Goal: Find specific page/section: Find specific page/section

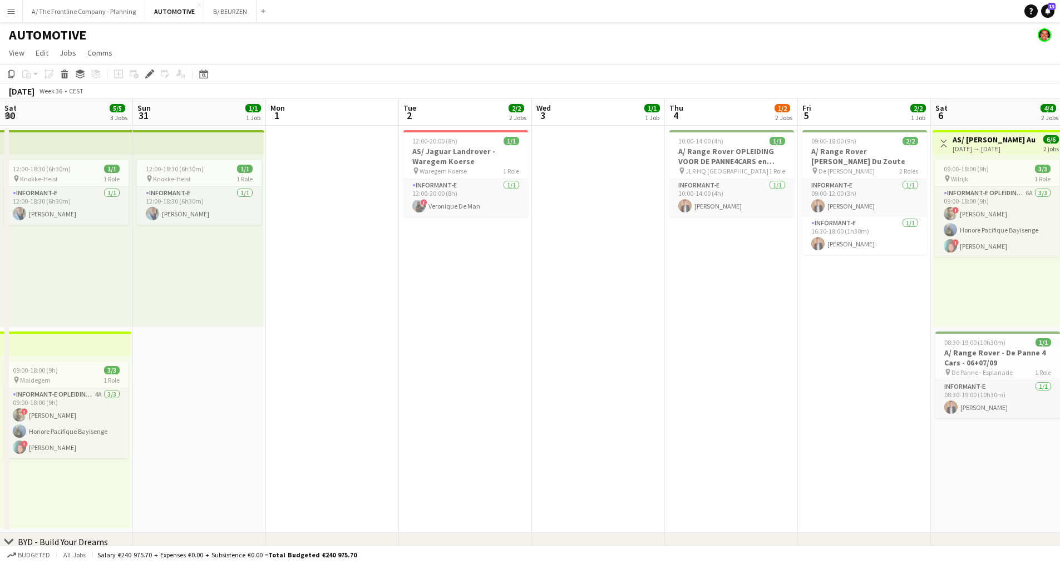
scroll to position [0, 383]
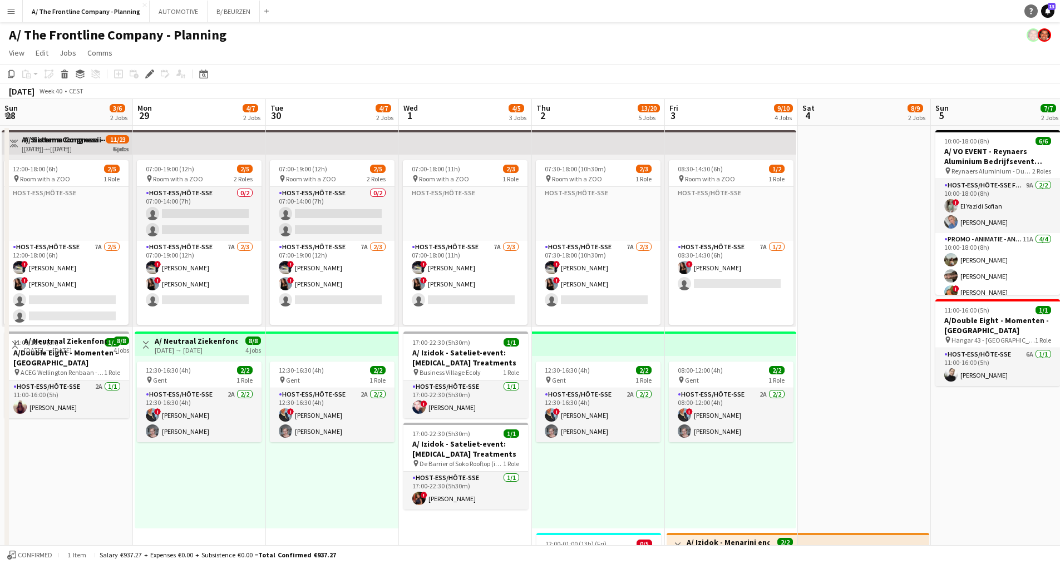
scroll to position [0, 383]
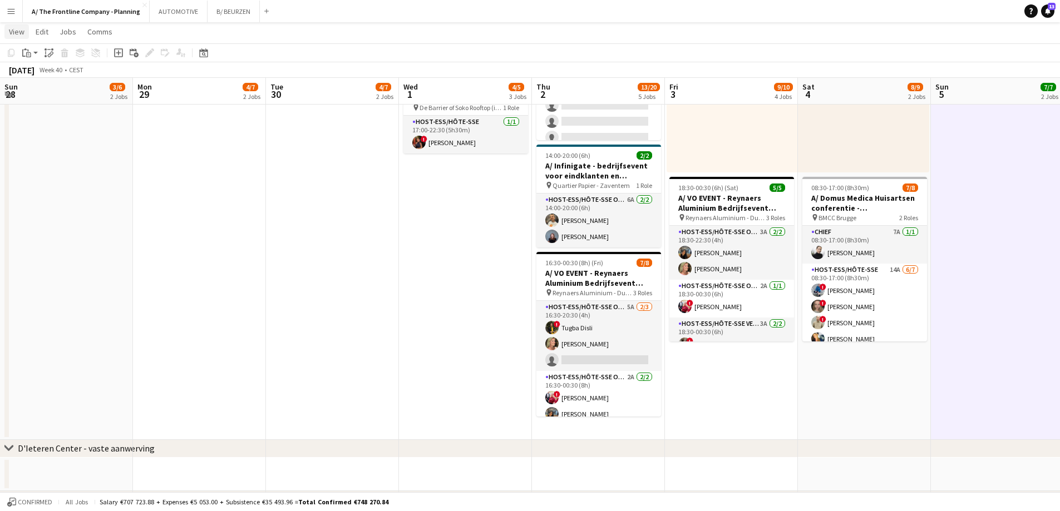
scroll to position [0, 333]
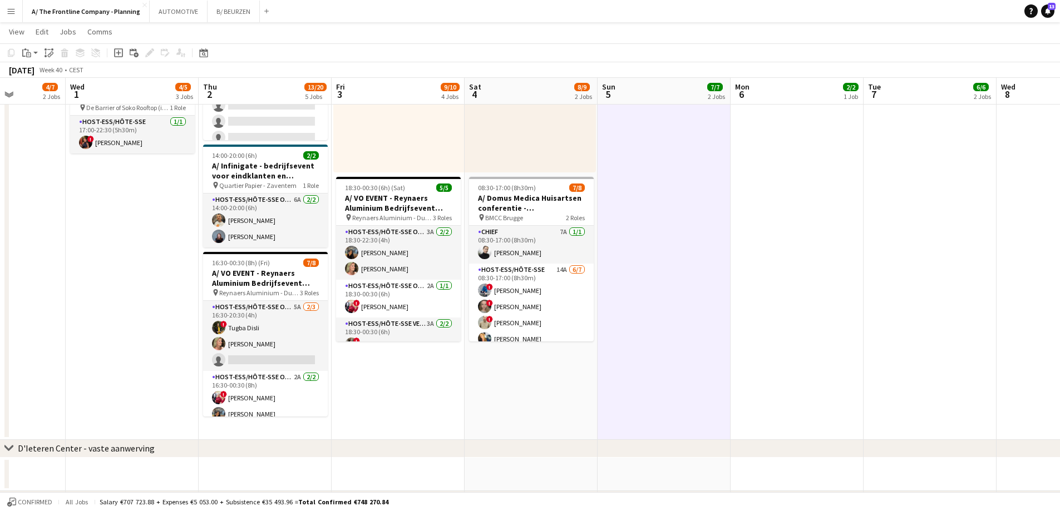
click at [16, 14] on button "Menu" at bounding box center [11, 11] width 22 height 22
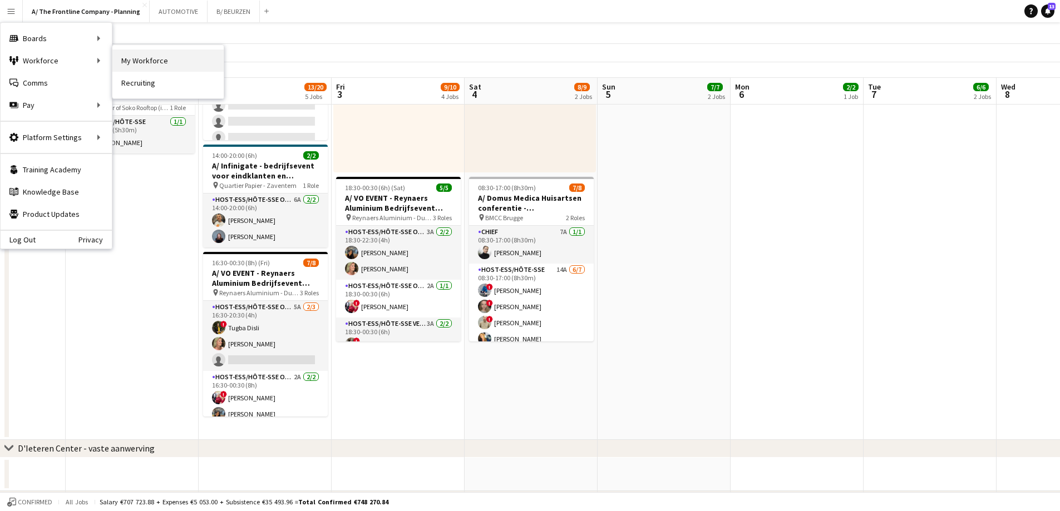
click at [139, 65] on link "My Workforce" at bounding box center [167, 61] width 111 height 22
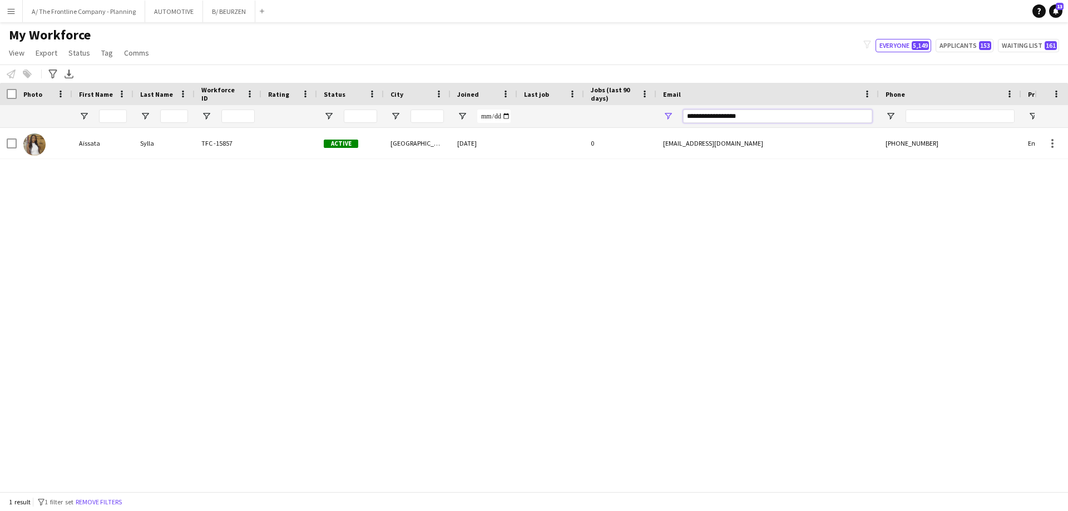
drag, startPoint x: 772, startPoint y: 112, endPoint x: 606, endPoint y: 120, distance: 165.9
click at [606, 120] on div at bounding box center [603, 116] width 1206 height 22
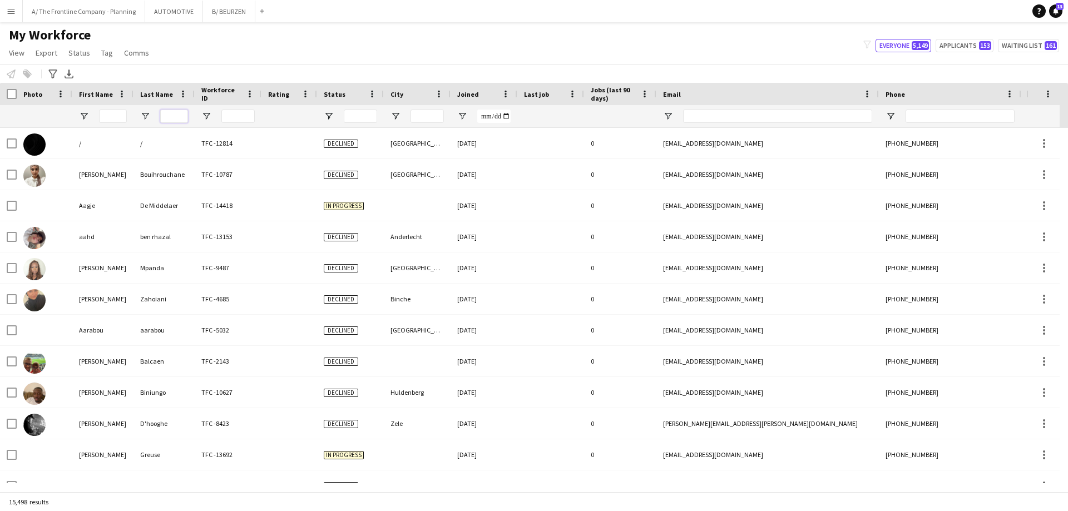
click at [169, 113] on input "Last Name Filter Input" at bounding box center [174, 116] width 28 height 13
type input "*******"
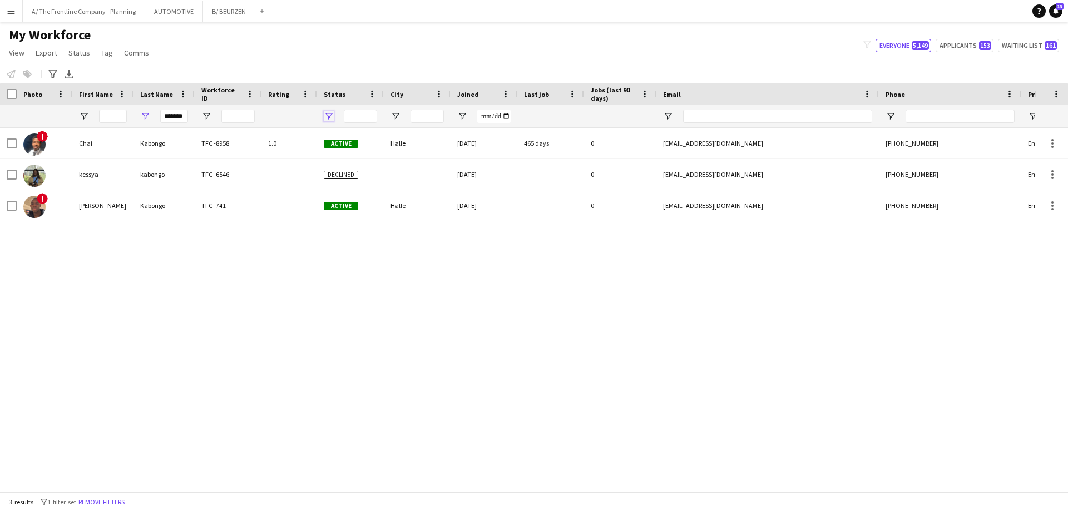
scroll to position [0, 0]
click at [332, 118] on span "Open Filter Menu" at bounding box center [329, 116] width 10 height 10
click at [222, 264] on div "! Chai Kabongo TFC -8958 1.0 Active Halle 13-02-2024 465 days 0 chaikabongo@hot…" at bounding box center [517, 305] width 1035 height 355
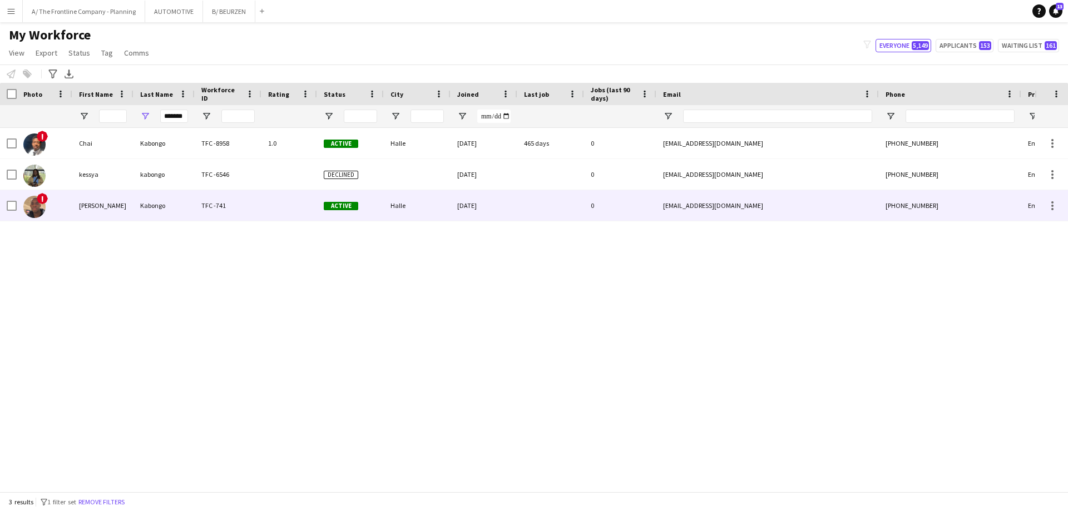
click at [100, 211] on div "Stevens" at bounding box center [102, 205] width 61 height 31
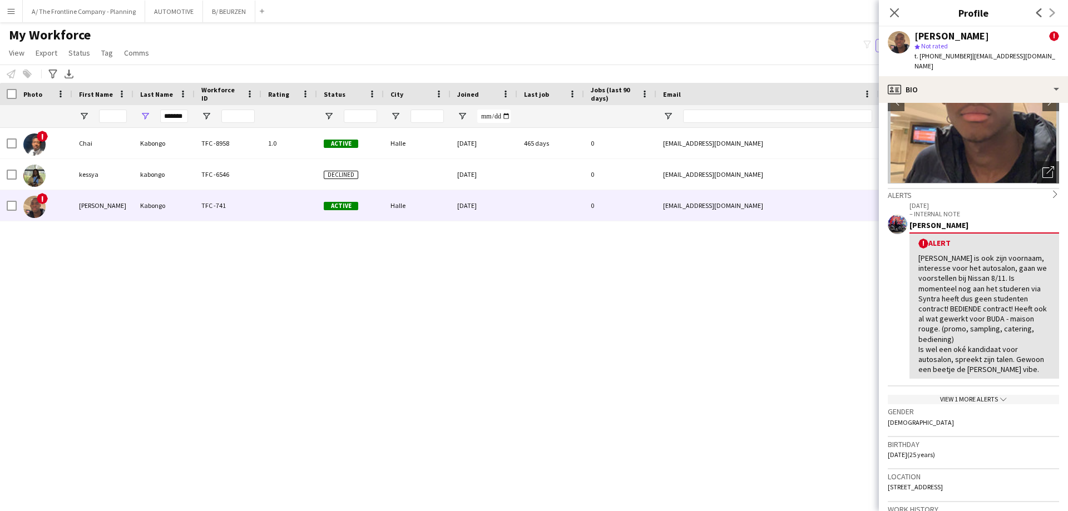
scroll to position [111, 0]
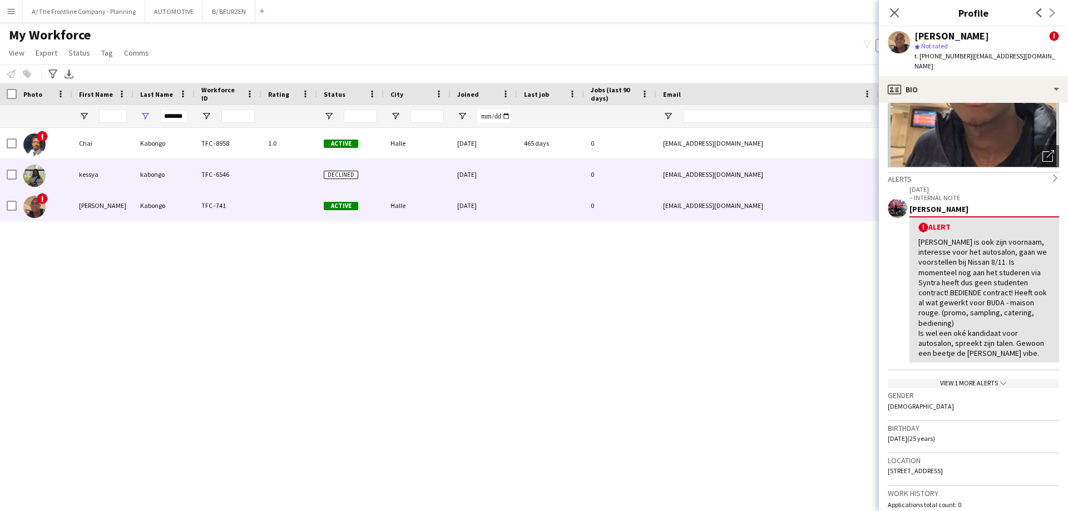
click at [98, 178] on div "kessya" at bounding box center [102, 174] width 61 height 31
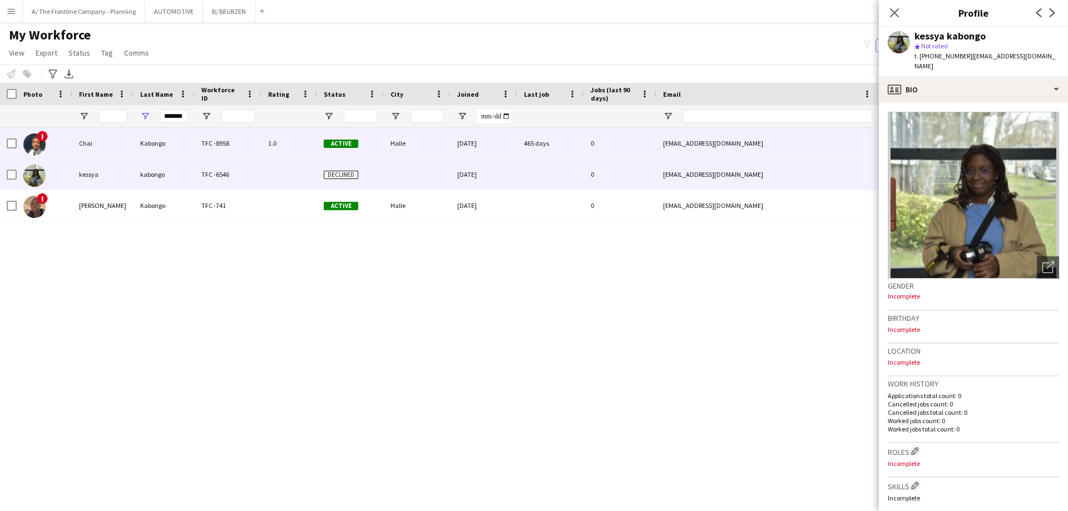
click at [91, 147] on div "Chai" at bounding box center [102, 143] width 61 height 31
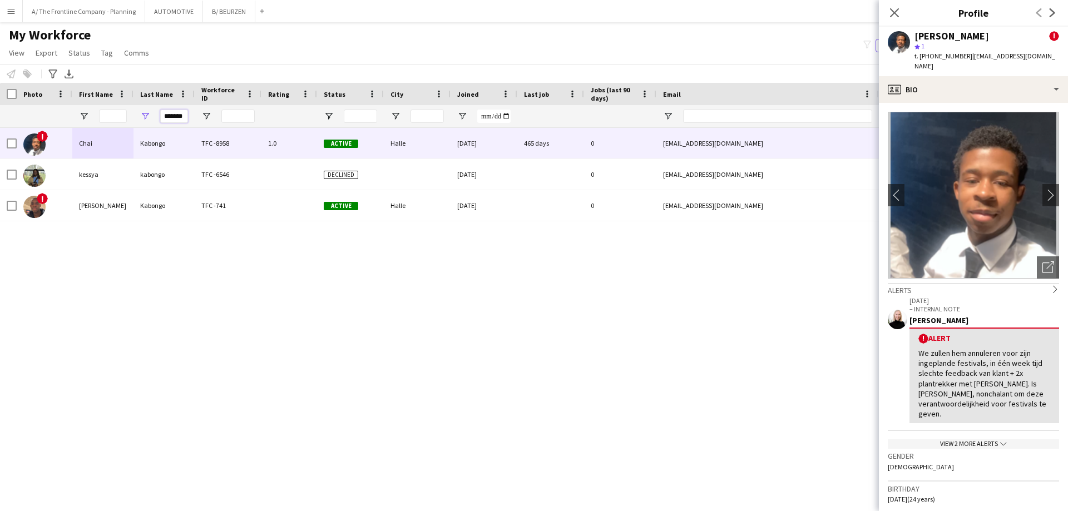
click at [174, 112] on input "*******" at bounding box center [174, 116] width 28 height 13
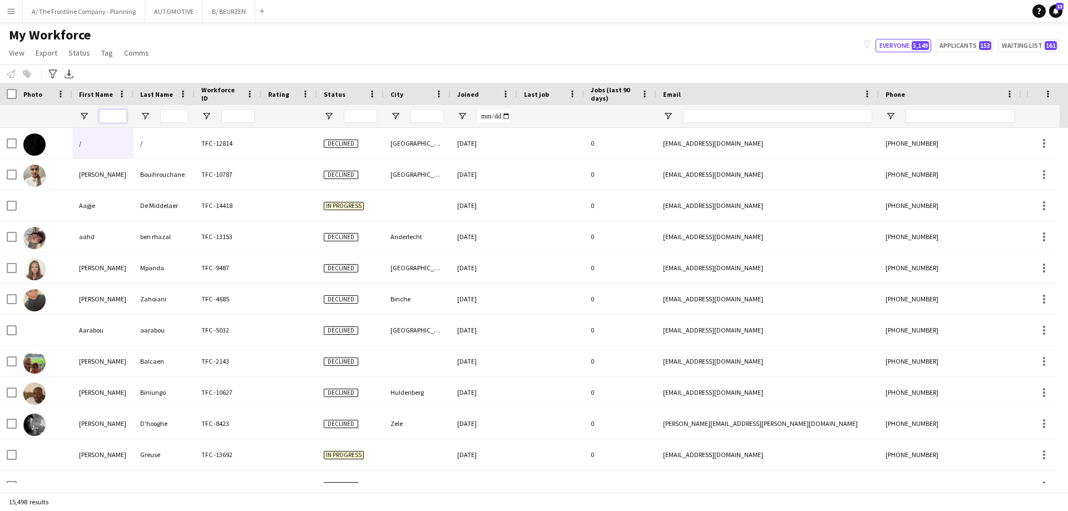
click at [122, 112] on input "First Name Filter Input" at bounding box center [113, 116] width 28 height 13
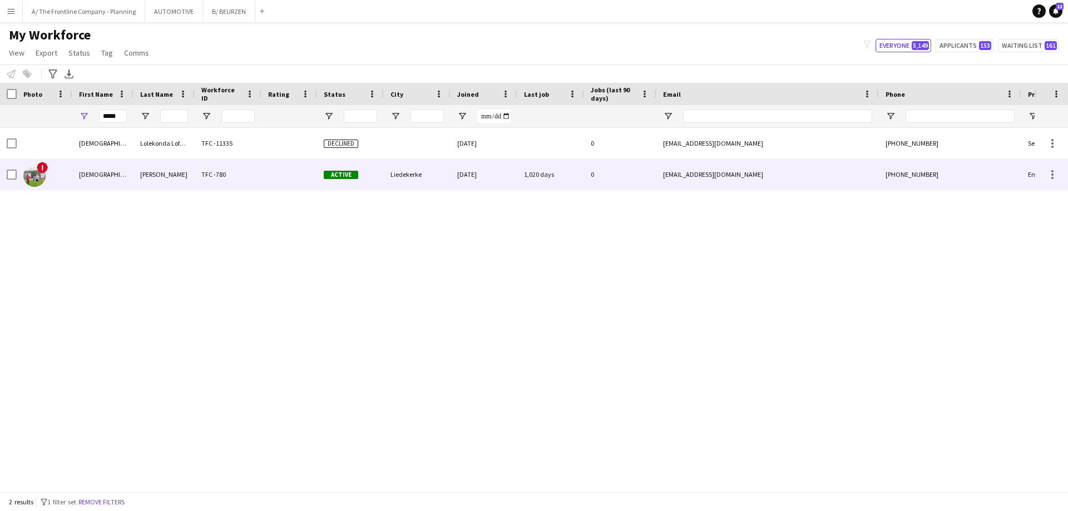
click at [98, 166] on div "Josué" at bounding box center [102, 174] width 61 height 31
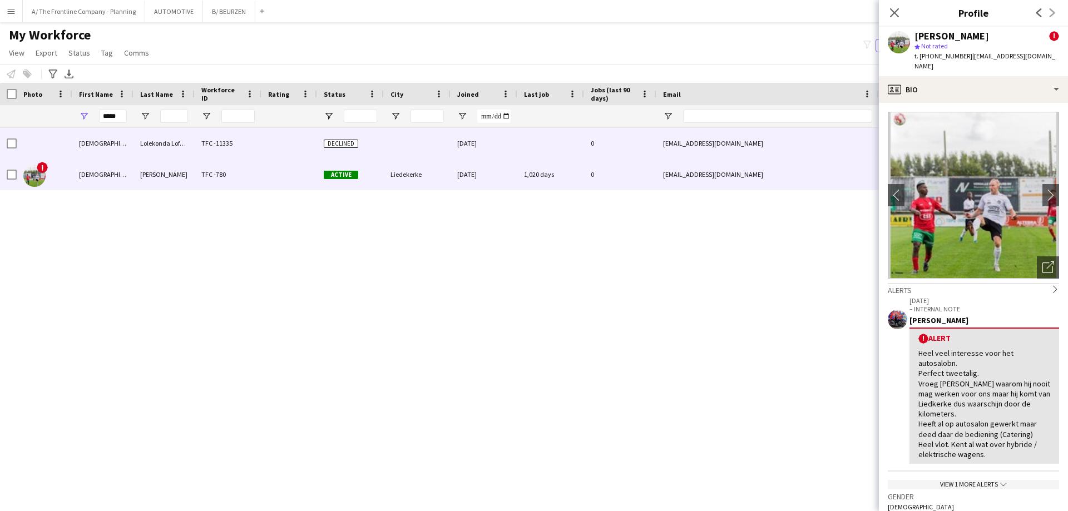
click at [120, 147] on div "Josué" at bounding box center [102, 143] width 61 height 31
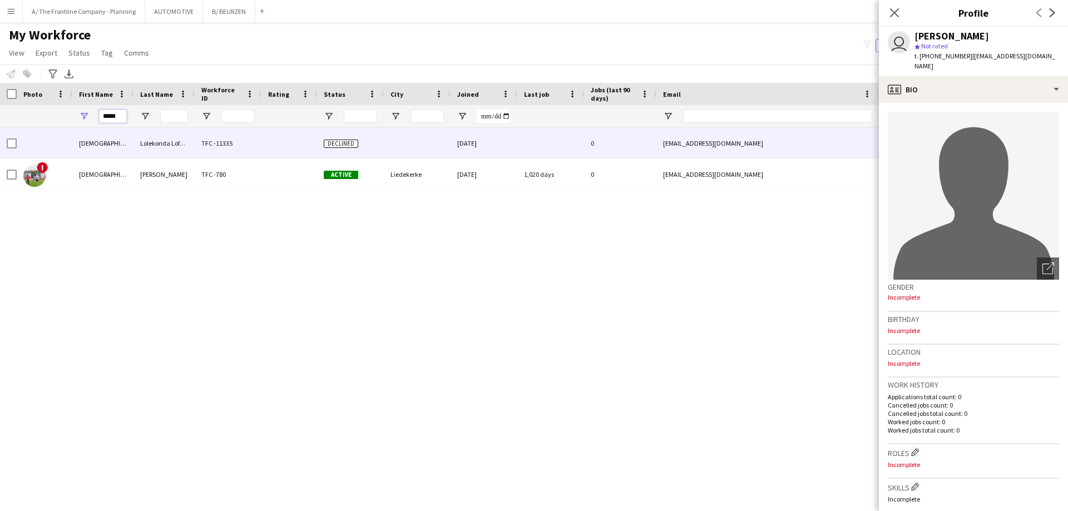
click at [107, 114] on input "*****" at bounding box center [113, 116] width 28 height 13
type input "*******"
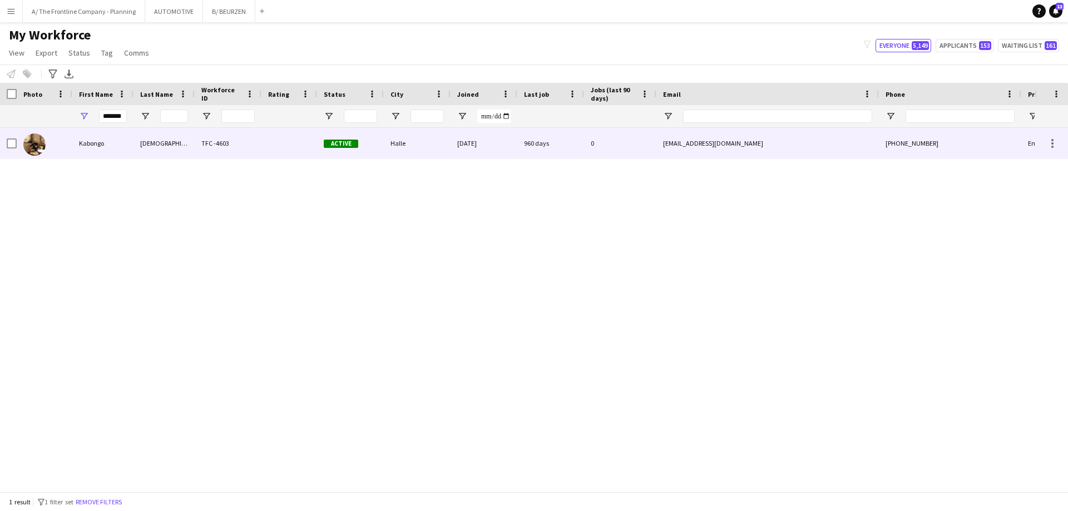
scroll to position [0, 0]
click at [108, 136] on div "Kabongo" at bounding box center [102, 143] width 61 height 31
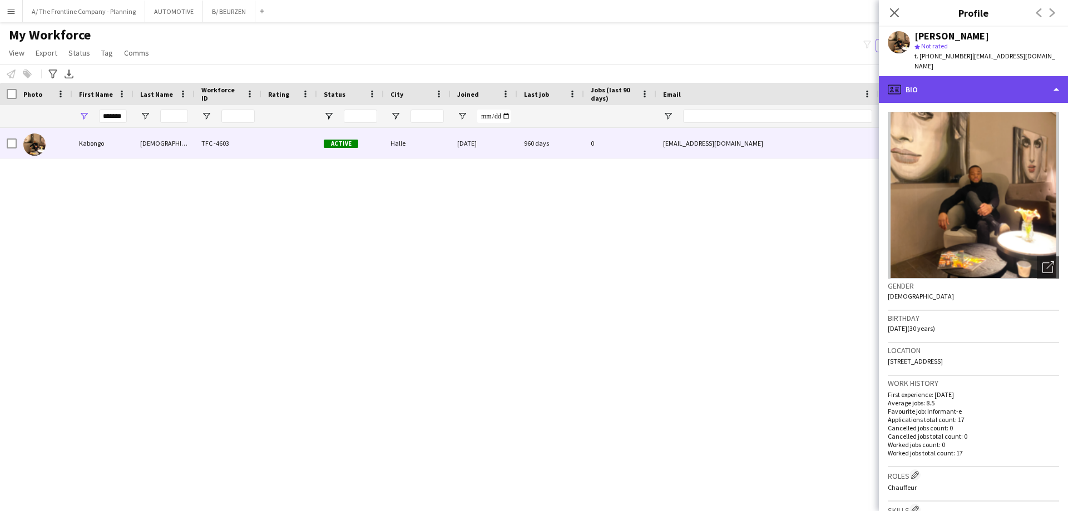
click at [985, 84] on div "profile Bio" at bounding box center [973, 89] width 189 height 27
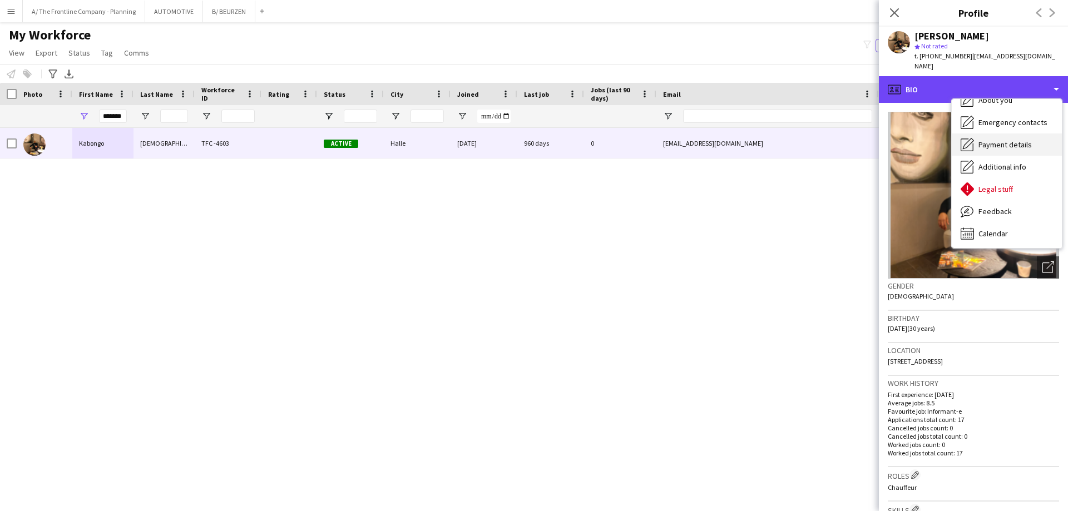
scroll to position [82, 0]
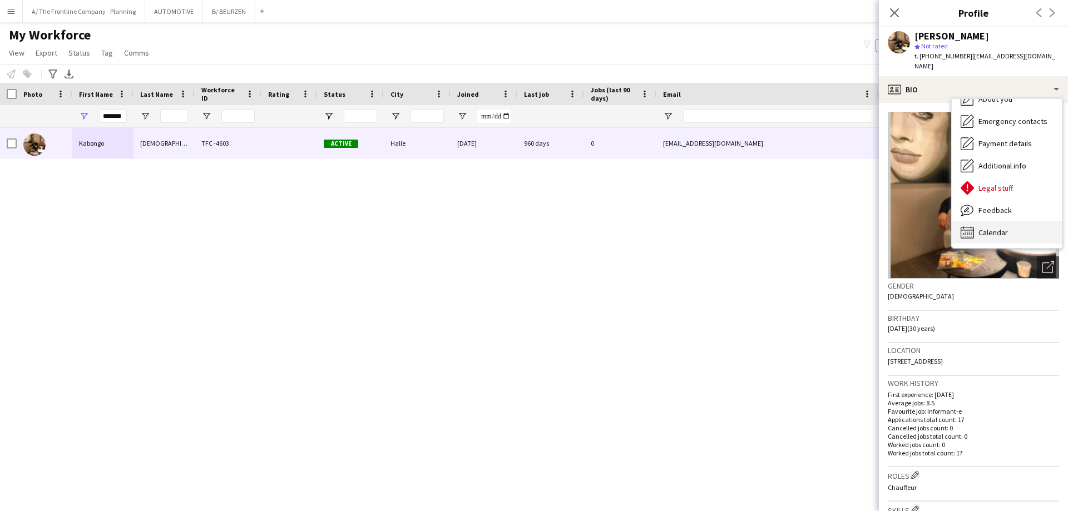
click at [992, 228] on span "Calendar" at bounding box center [993, 233] width 29 height 10
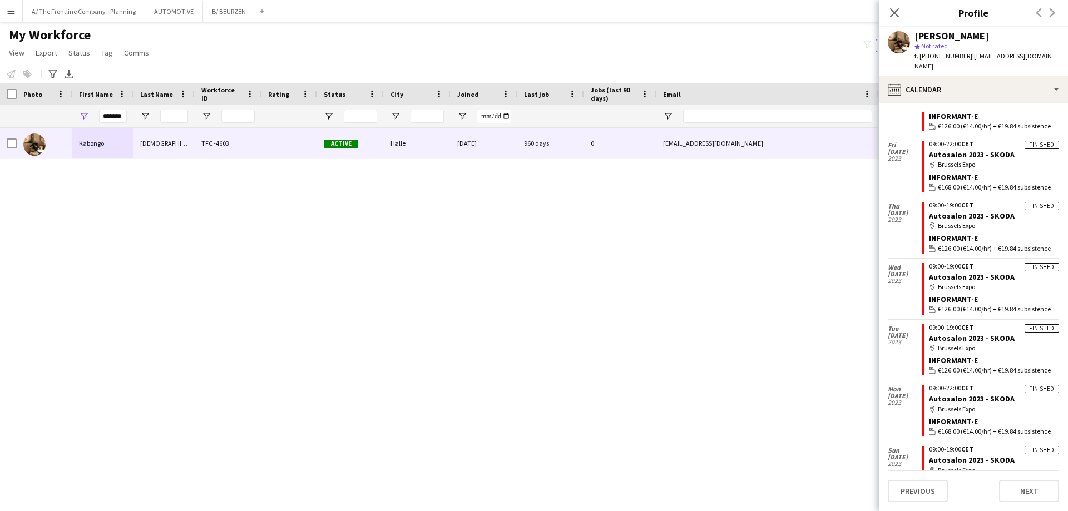
scroll to position [0, 0]
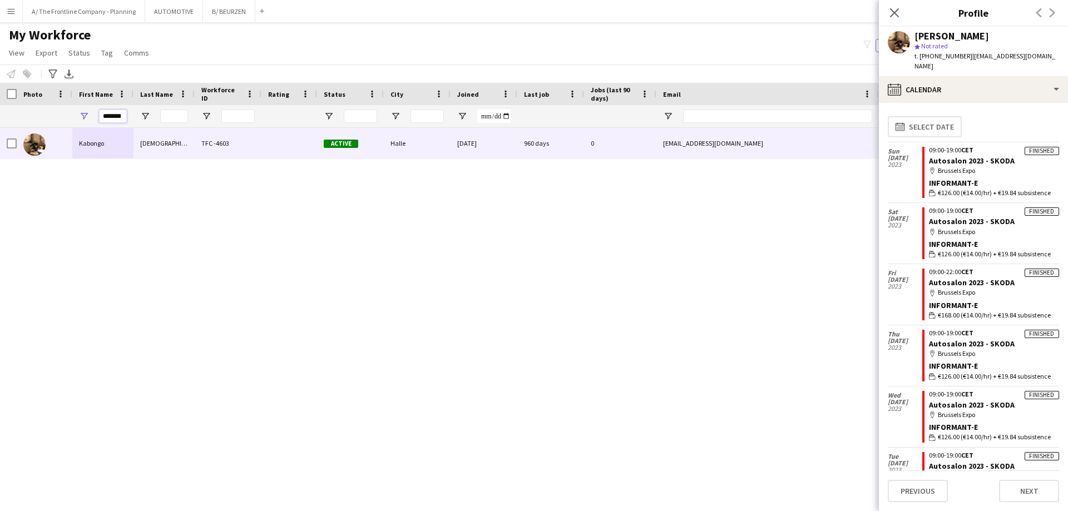
click at [115, 113] on input "*******" at bounding box center [113, 116] width 28 height 13
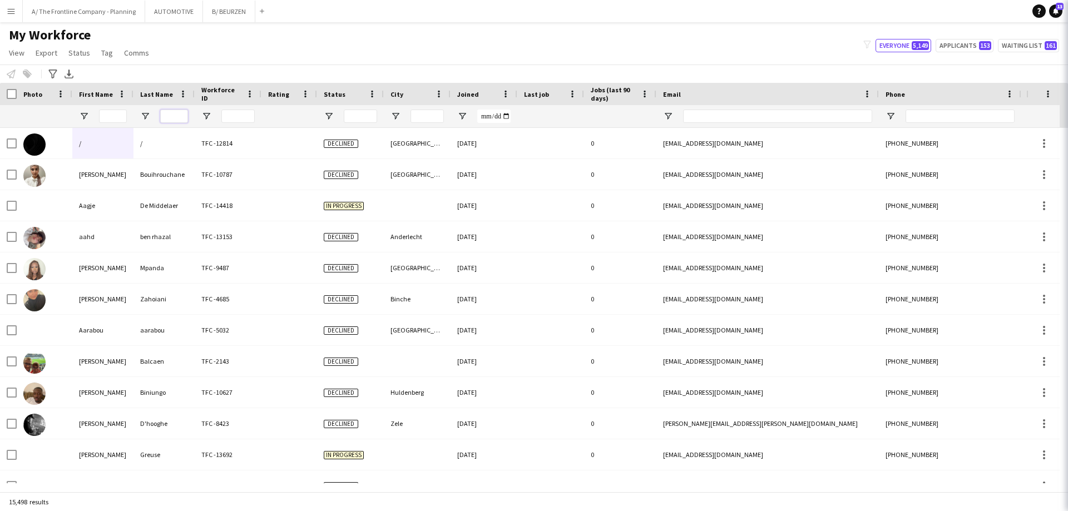
click at [173, 111] on input "Last Name Filter Input" at bounding box center [174, 116] width 28 height 13
type input "*****"
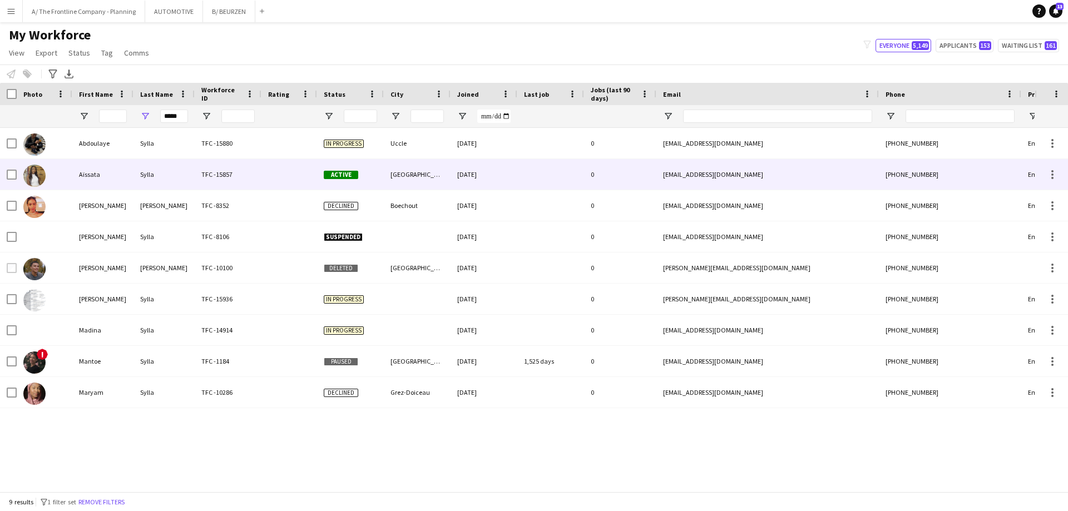
click at [105, 181] on div "Aïssata" at bounding box center [102, 174] width 61 height 31
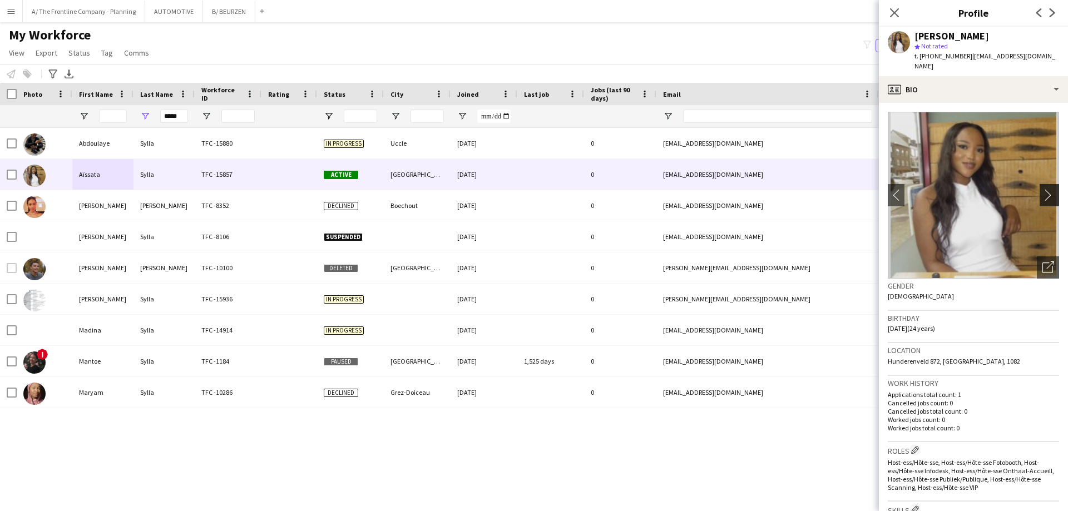
click at [1041, 191] on button "chevron-right" at bounding box center [1051, 195] width 22 height 22
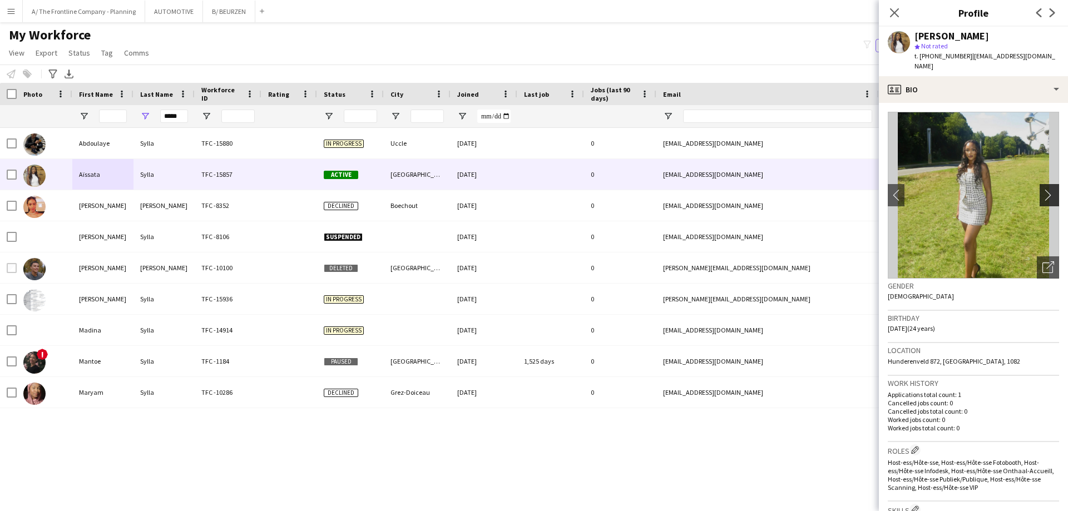
click at [1041, 191] on button "chevron-right" at bounding box center [1051, 195] width 22 height 22
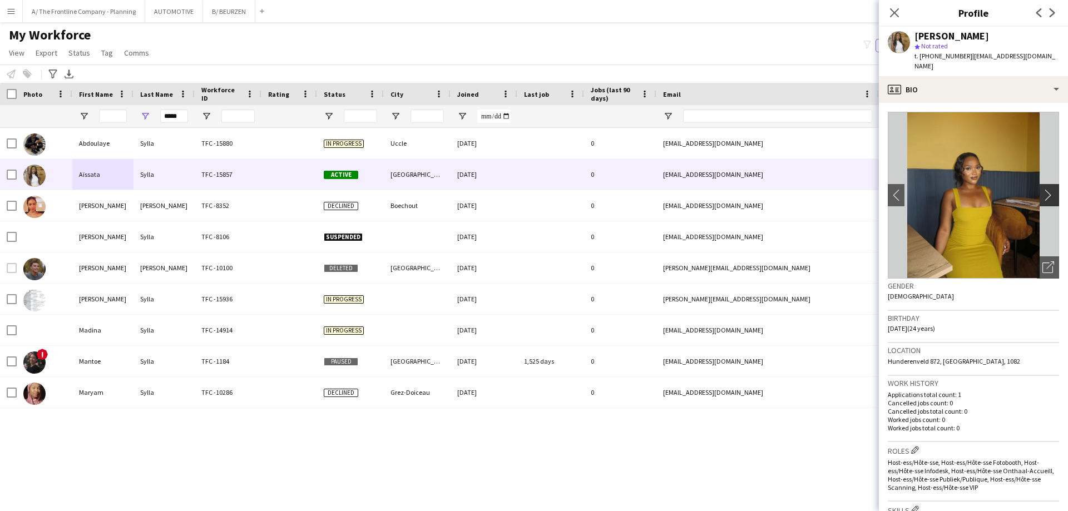
click at [1041, 191] on button "chevron-right" at bounding box center [1051, 195] width 22 height 22
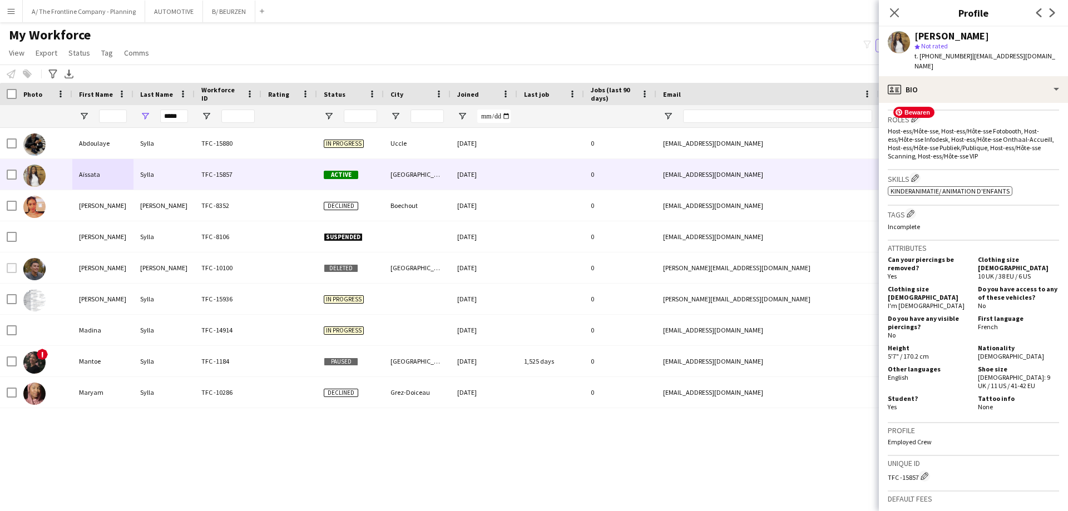
scroll to position [334, 0]
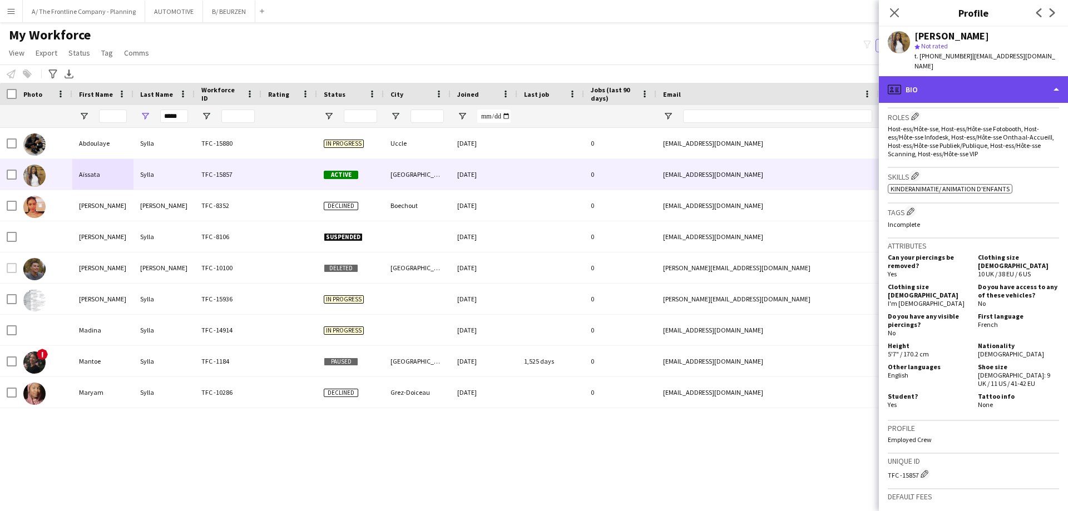
click at [987, 81] on div "profile Bio" at bounding box center [973, 89] width 189 height 27
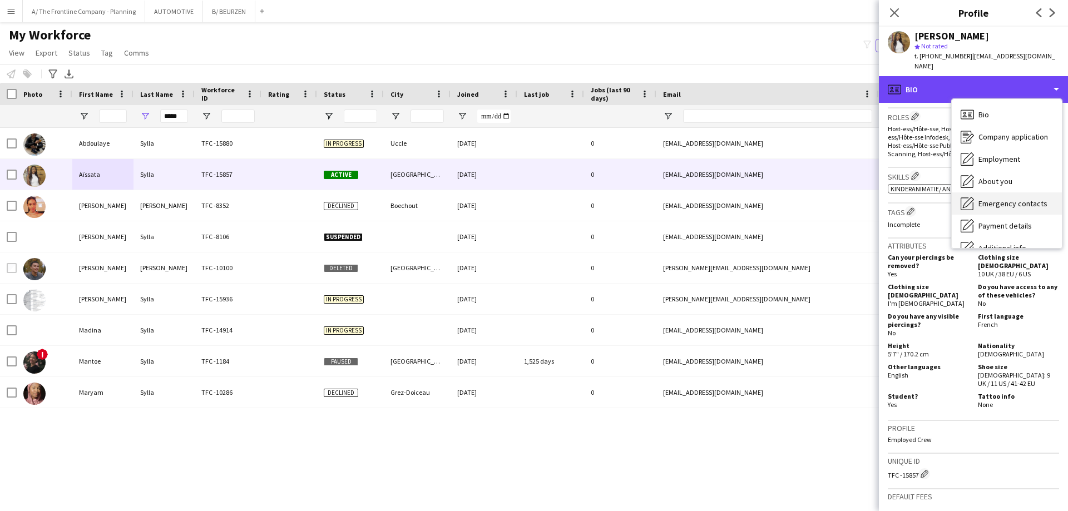
scroll to position [82, 0]
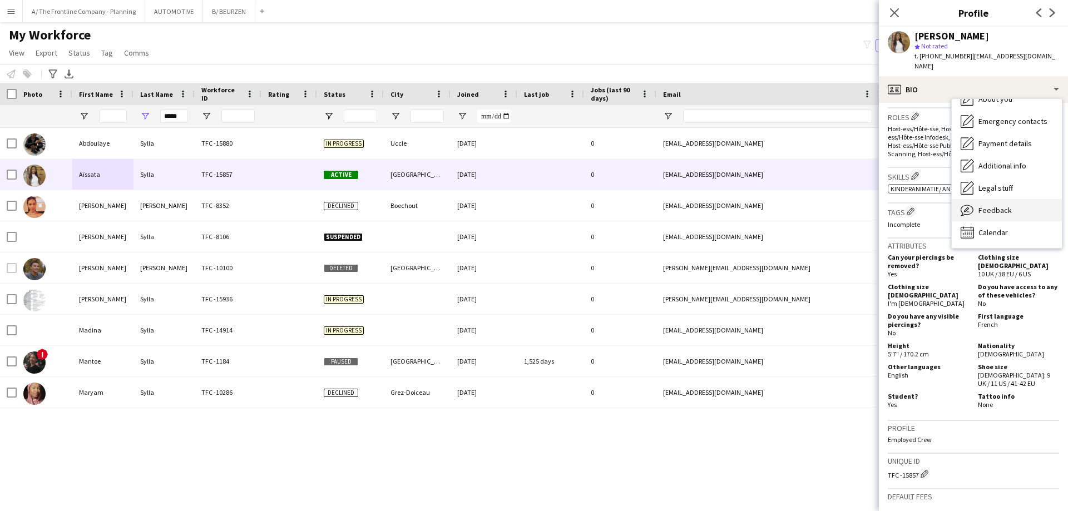
click at [976, 199] on div "Feedback Feedback" at bounding box center [1007, 210] width 110 height 22
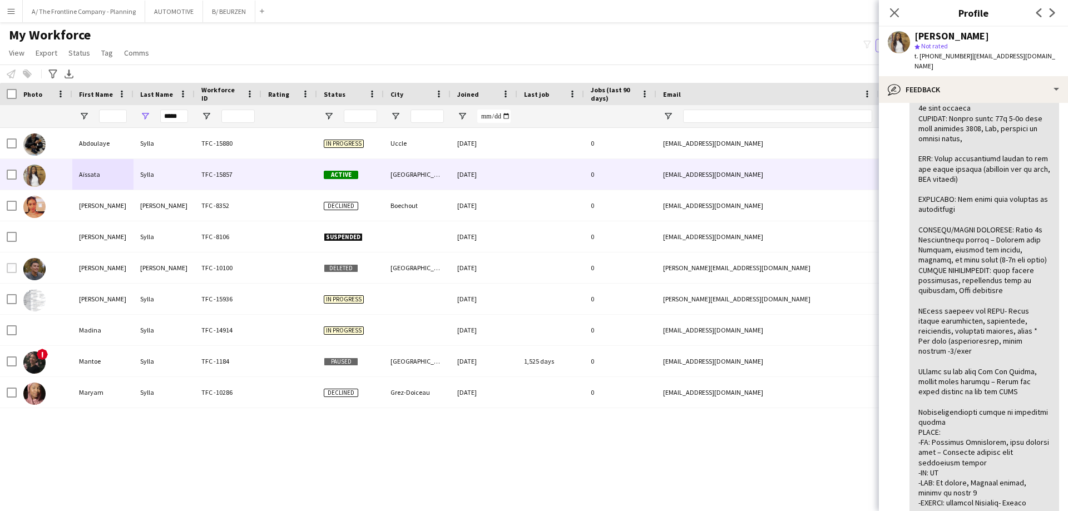
scroll to position [0, 0]
